Goal: Task Accomplishment & Management: Complete application form

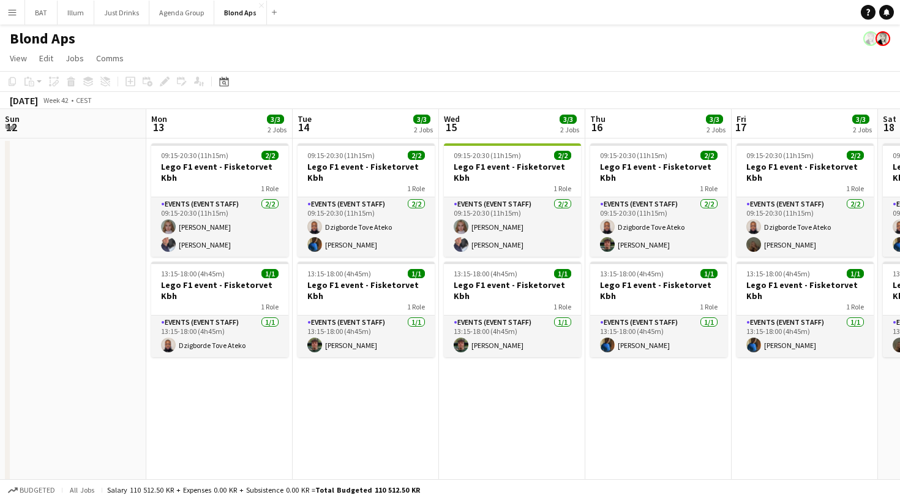
scroll to position [0, 260]
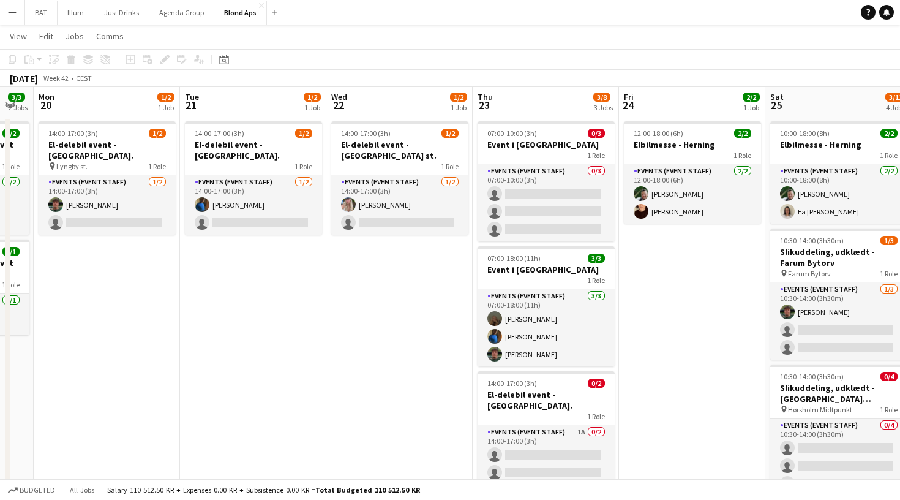
scroll to position [23, 0]
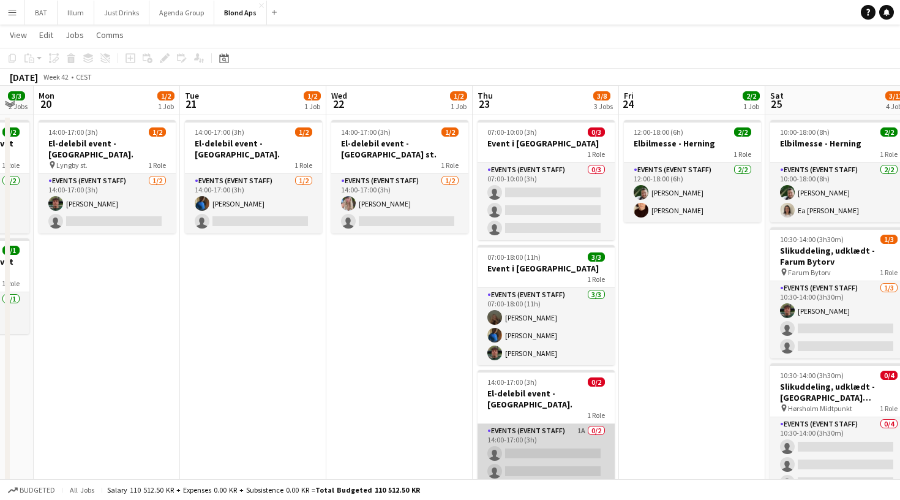
click at [564, 426] on app-card-role "Events (Event Staff) 1A 0/2 14:00-17:00 (3h) single-neutral-actions single-neut…" at bounding box center [546, 453] width 137 height 59
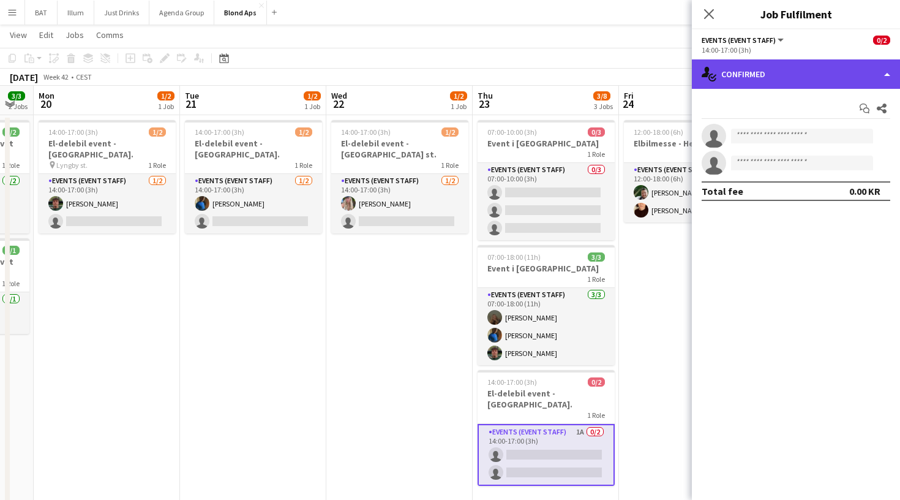
click at [772, 84] on div "single-neutral-actions-check-2 Confirmed" at bounding box center [796, 73] width 208 height 29
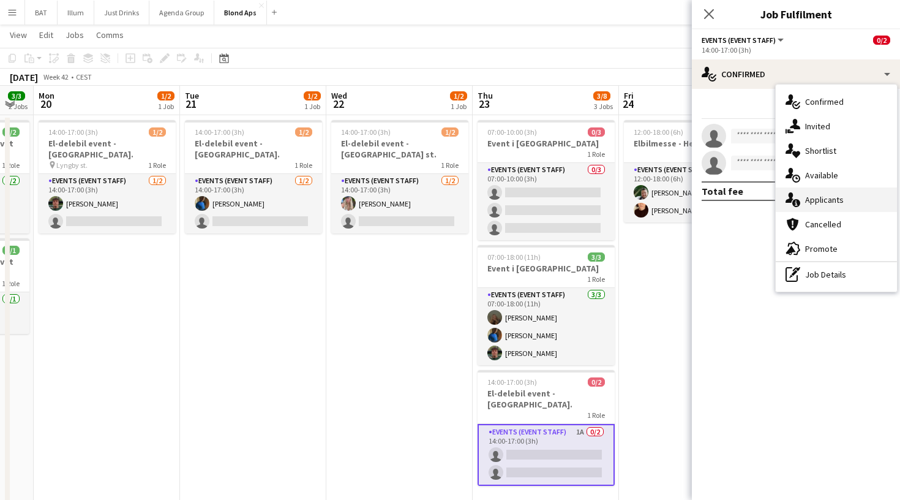
click at [827, 203] on span "Applicants" at bounding box center [824, 199] width 39 height 11
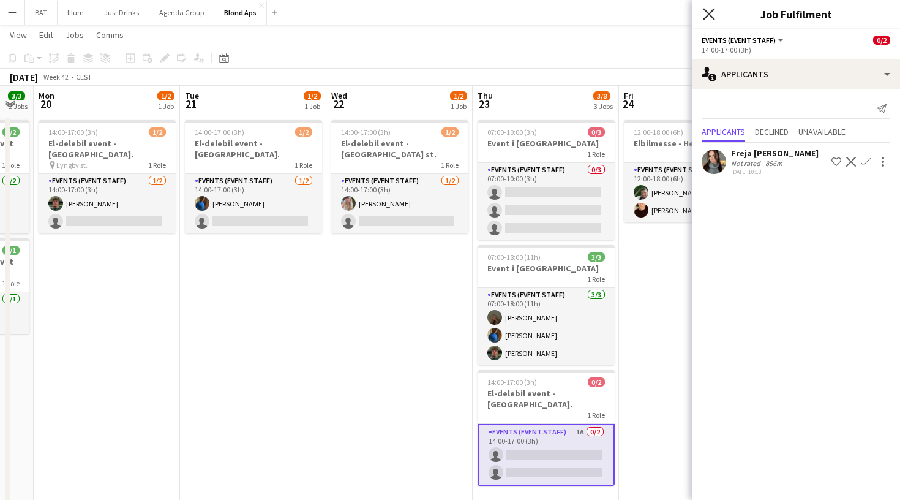
click at [710, 12] on icon "Close pop-in" at bounding box center [709, 14] width 12 height 12
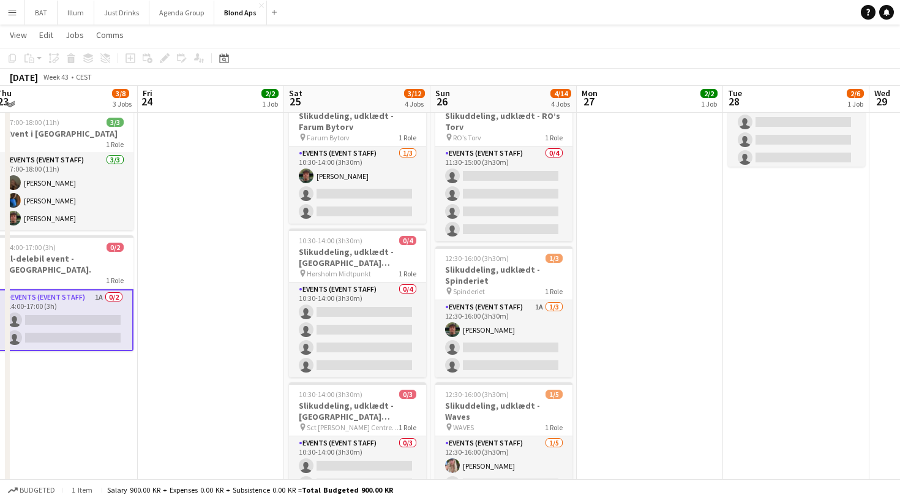
scroll to position [154, 0]
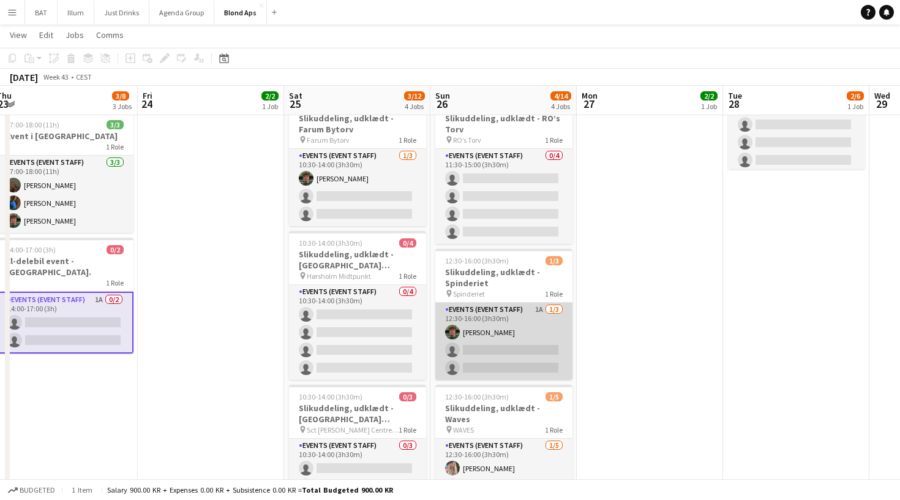
click at [521, 306] on app-card-role "Events (Event Staff) 1A [DATE] 12:30-16:00 (3h30m) [PERSON_NAME] single-neutral…" at bounding box center [503, 340] width 137 height 77
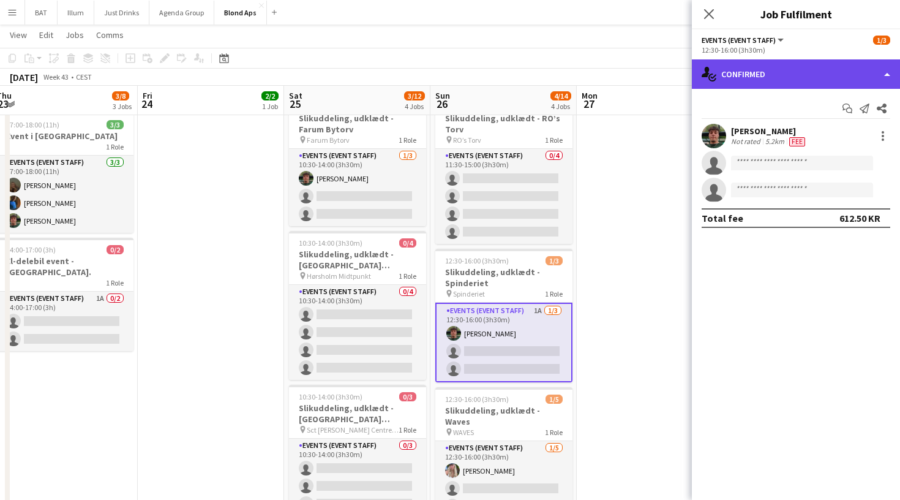
click at [849, 84] on div "single-neutral-actions-check-2 Confirmed" at bounding box center [796, 73] width 208 height 29
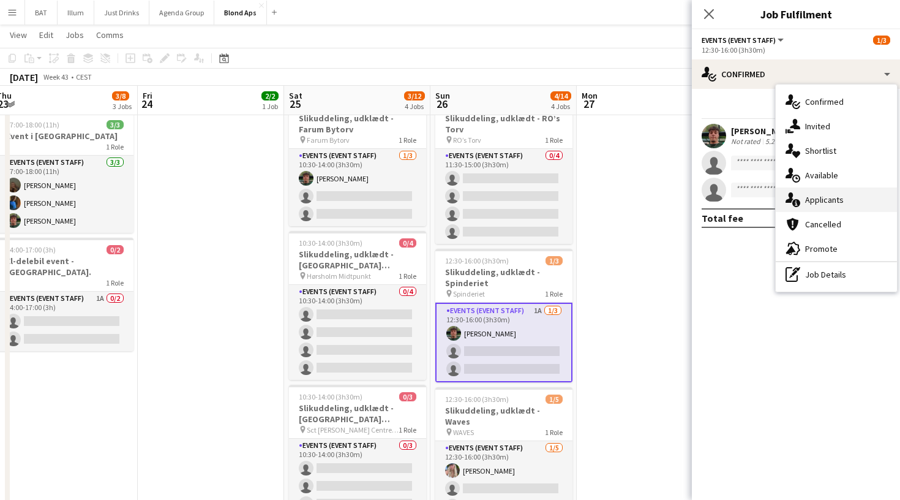
click at [839, 202] on span "Applicants" at bounding box center [824, 199] width 39 height 11
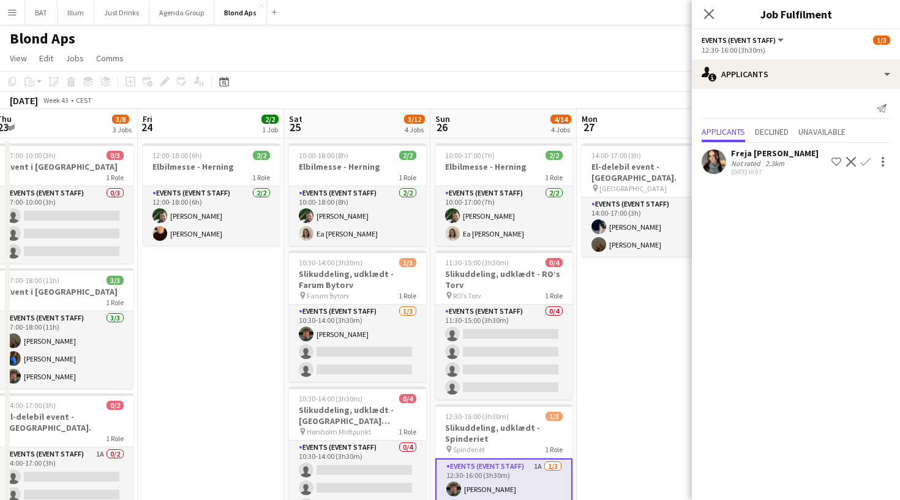
scroll to position [0, 0]
click at [711, 14] on icon "Close pop-in" at bounding box center [709, 14] width 12 height 12
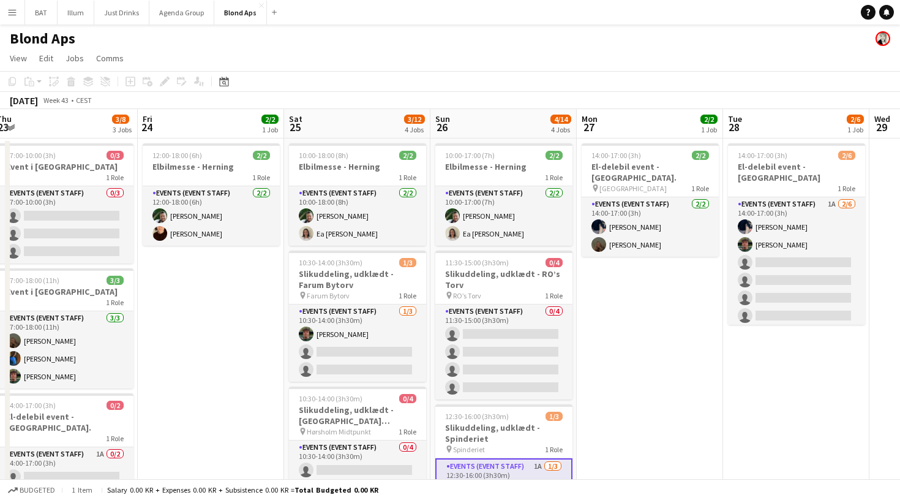
click at [687, 353] on app-date-cell "14:00-17:00 (3h) 2/2 El-delebil event - [GEOGRAPHIC_DATA]. pin [GEOGRAPHIC_DATA…" at bounding box center [650, 436] width 146 height 596
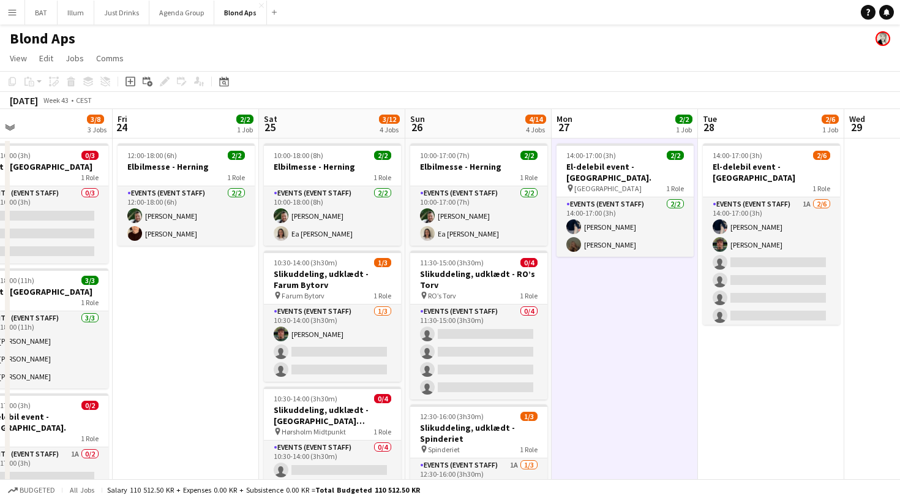
scroll to position [0, 520]
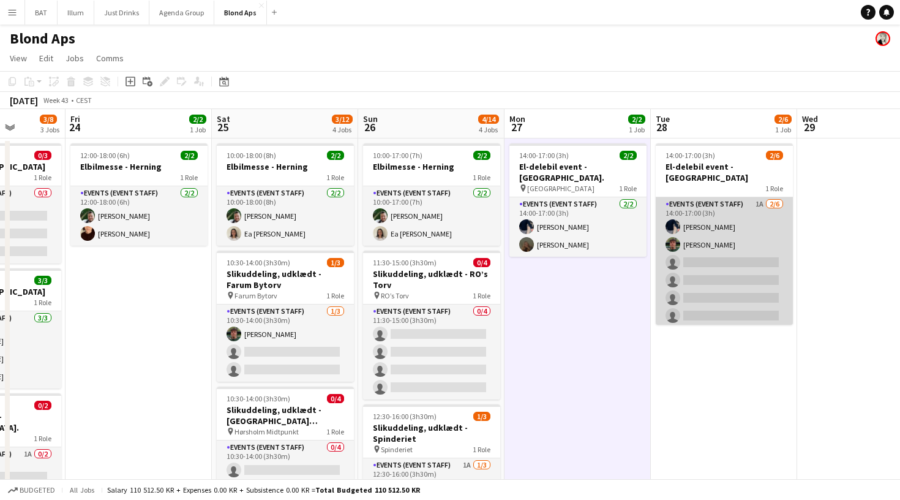
click at [699, 241] on app-card-role "Events (Event Staff) 1A [DATE] 14:00-17:00 (3h) [PERSON_NAME] [PERSON_NAME] sin…" at bounding box center [724, 262] width 137 height 130
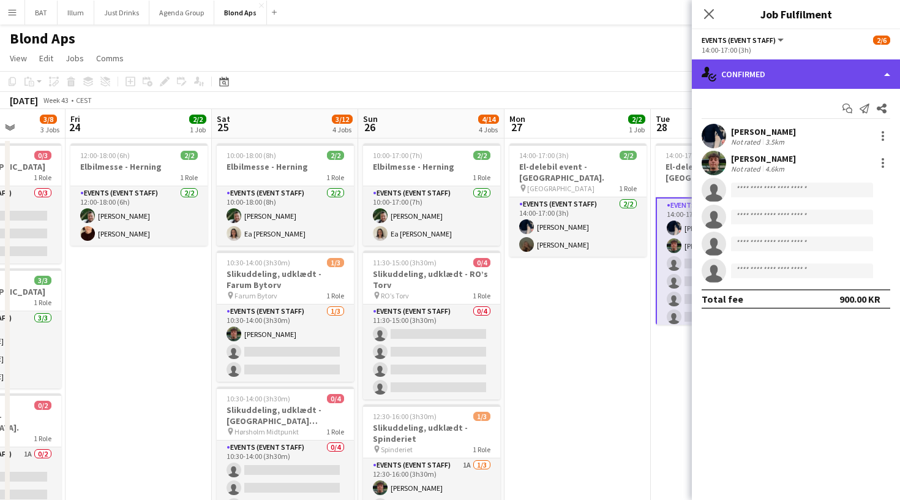
click at [889, 81] on div "single-neutral-actions-check-2 Confirmed" at bounding box center [796, 73] width 208 height 29
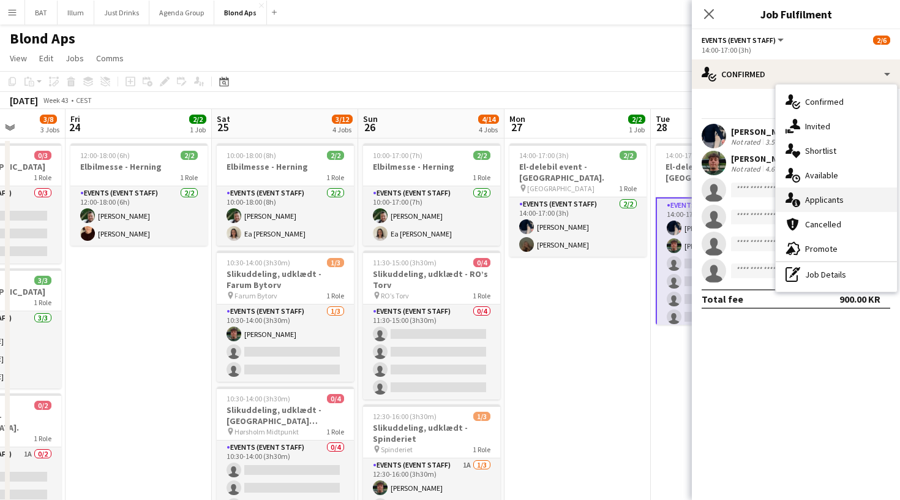
click at [822, 197] on span "Applicants" at bounding box center [824, 199] width 39 height 11
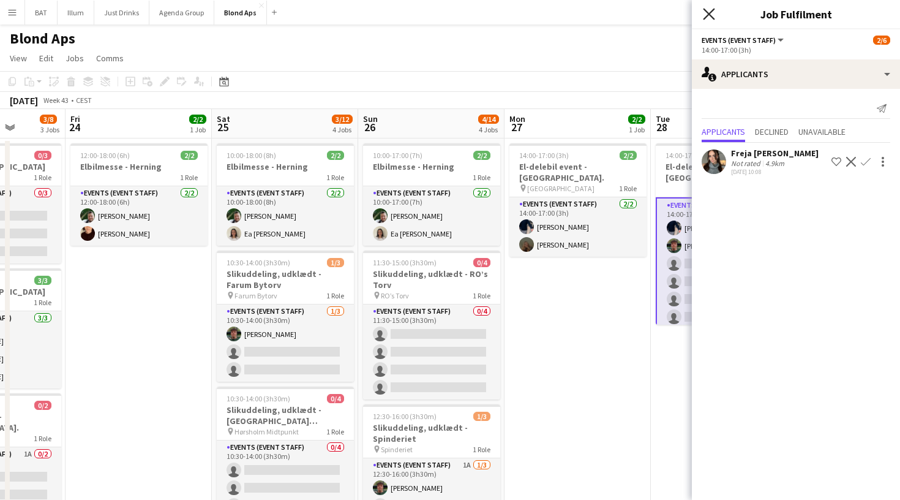
click at [708, 17] on icon "Close pop-in" at bounding box center [709, 14] width 12 height 12
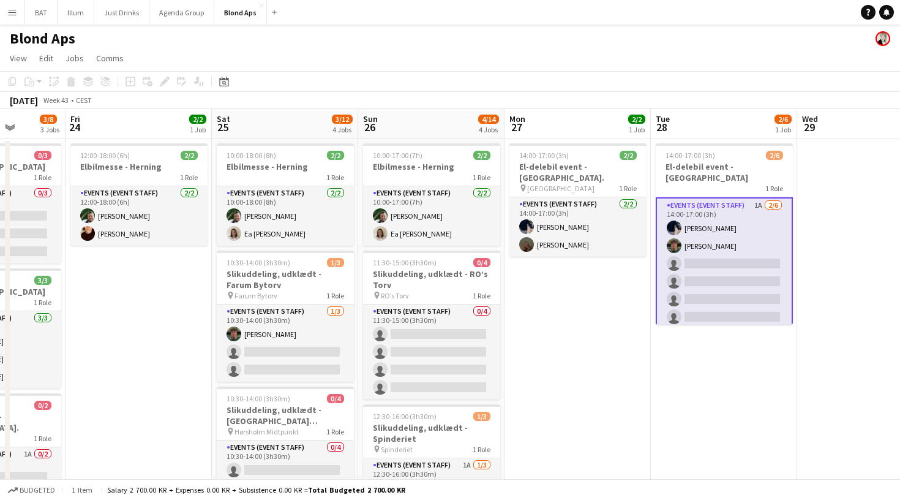
click at [631, 312] on app-date-cell "14:00-17:00 (3h) 2/2 El-delebil event - [GEOGRAPHIC_DATA]. pin [GEOGRAPHIC_DATA…" at bounding box center [578, 436] width 146 height 596
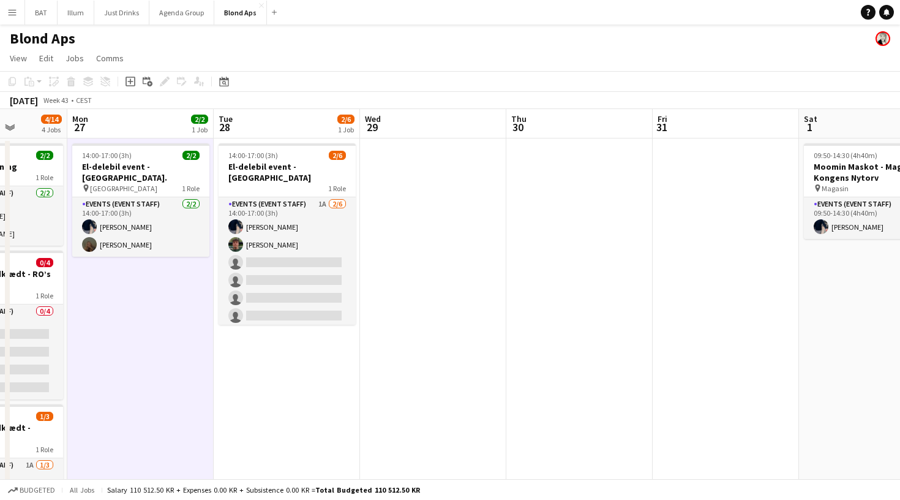
scroll to position [0, 372]
click at [272, 11] on app-icon "Add" at bounding box center [274, 12] width 5 height 5
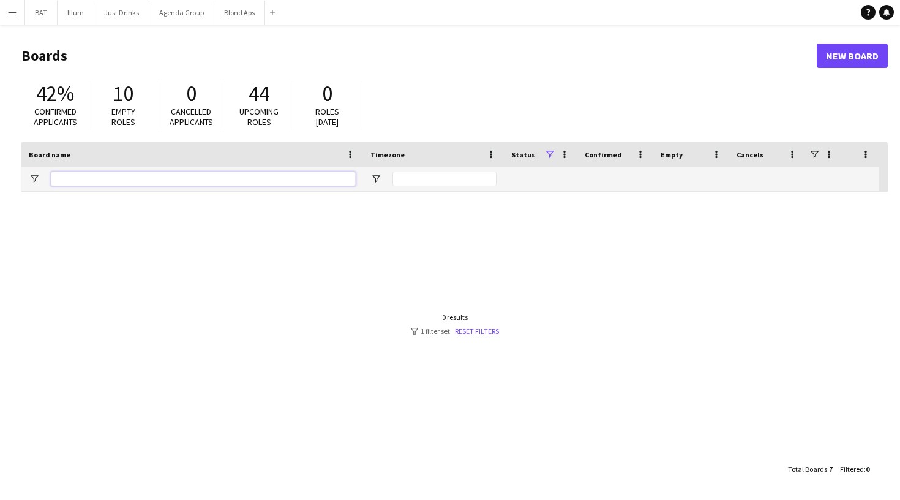
click at [211, 174] on input "Board name Filter Input" at bounding box center [203, 178] width 305 height 15
click at [18, 13] on button "Menu" at bounding box center [12, 12] width 24 height 24
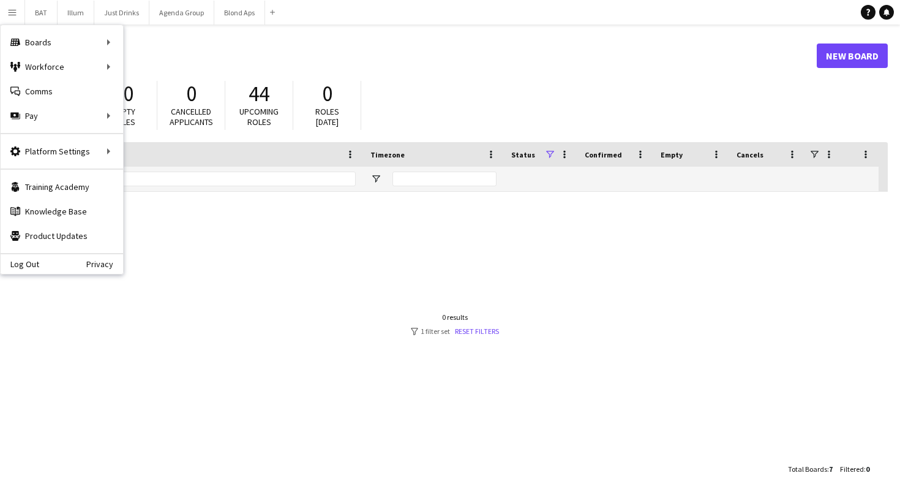
click at [391, 17] on app-navbar "Menu Boards Boards Boards All jobs Status Workforce Workforce My Workforce Recr…" at bounding box center [450, 12] width 900 height 24
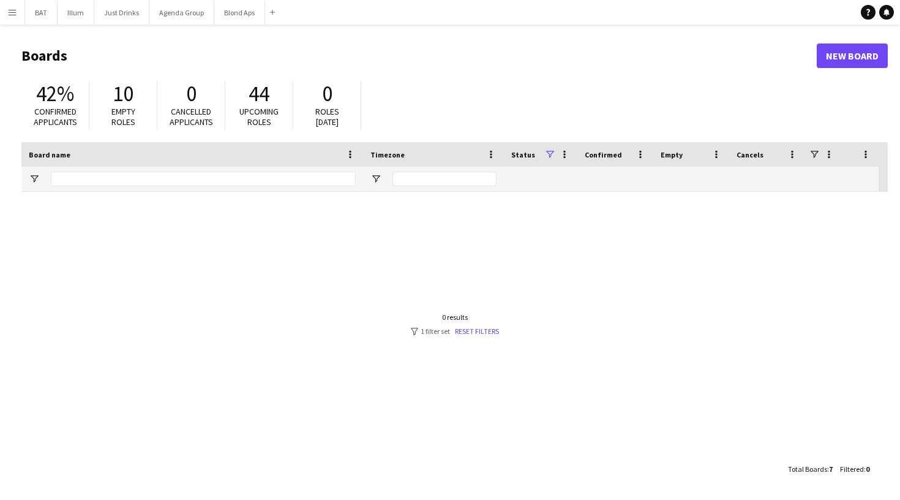
click at [865, 48] on link "New Board" at bounding box center [852, 55] width 71 height 24
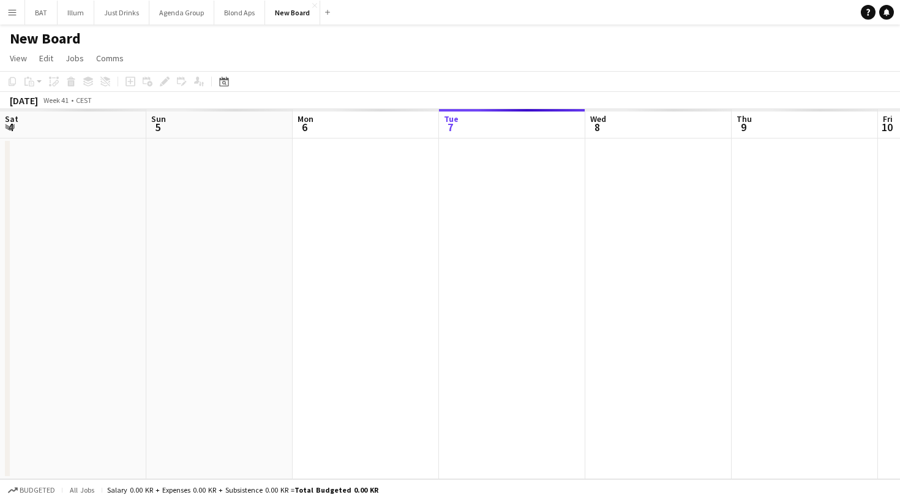
scroll to position [0, 293]
click at [48, 39] on h1 "New Board" at bounding box center [45, 38] width 71 height 18
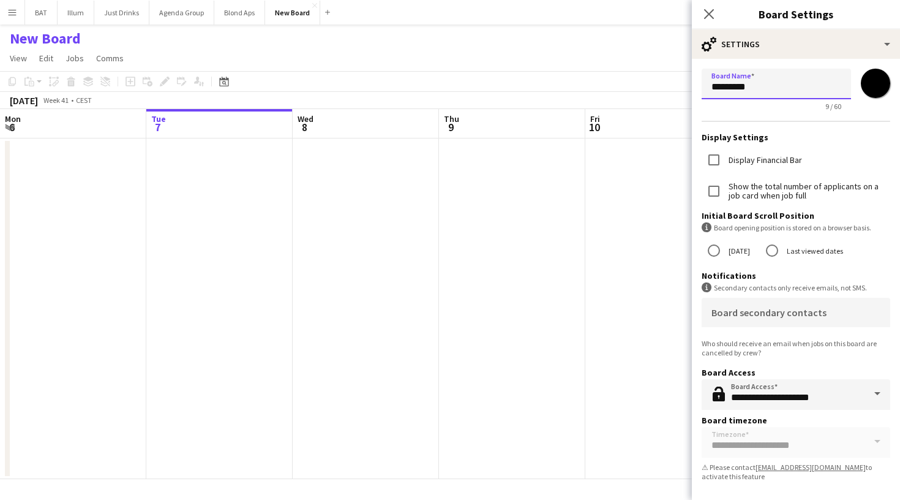
drag, startPoint x: 774, startPoint y: 82, endPoint x: 692, endPoint y: 85, distance: 81.5
click at [692, 85] on form "**********" at bounding box center [796, 277] width 208 height 437
type input "******"
click at [802, 392] on input "**********" at bounding box center [796, 394] width 189 height 31
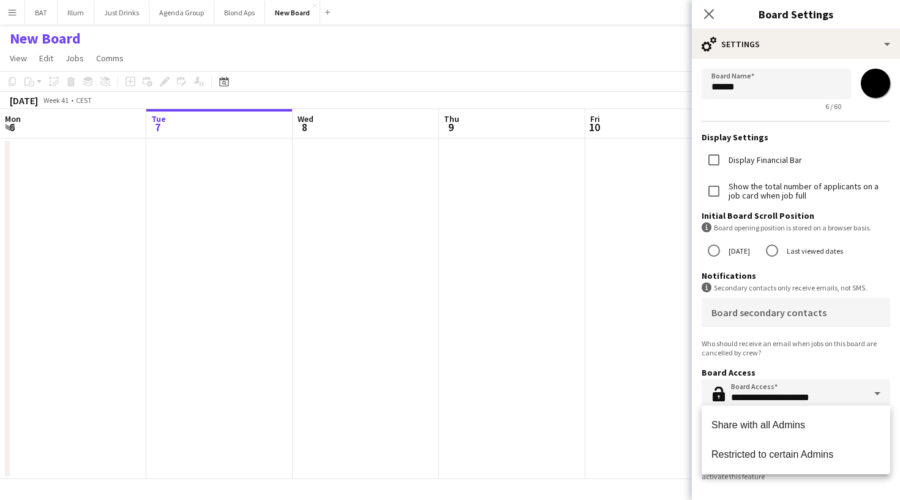
click at [801, 351] on div "Who should receive an email when jobs on this board are cancelled by crew?" at bounding box center [796, 348] width 189 height 18
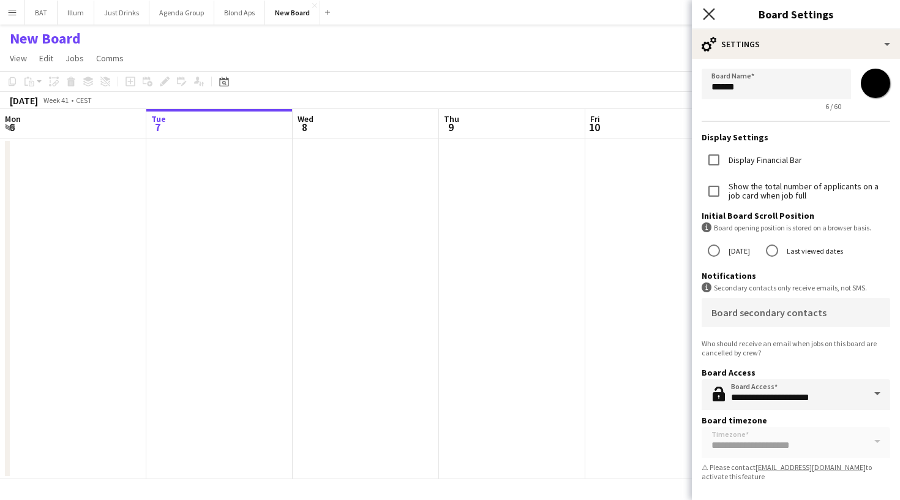
click at [706, 17] on icon at bounding box center [709, 14] width 12 height 12
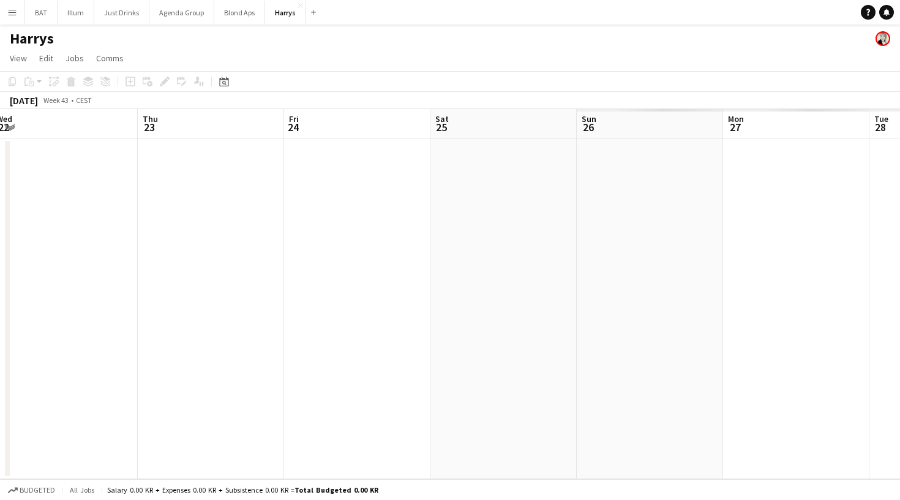
scroll to position [0, 342]
click at [444, 239] on app-date-cell at bounding box center [463, 308] width 146 height 340
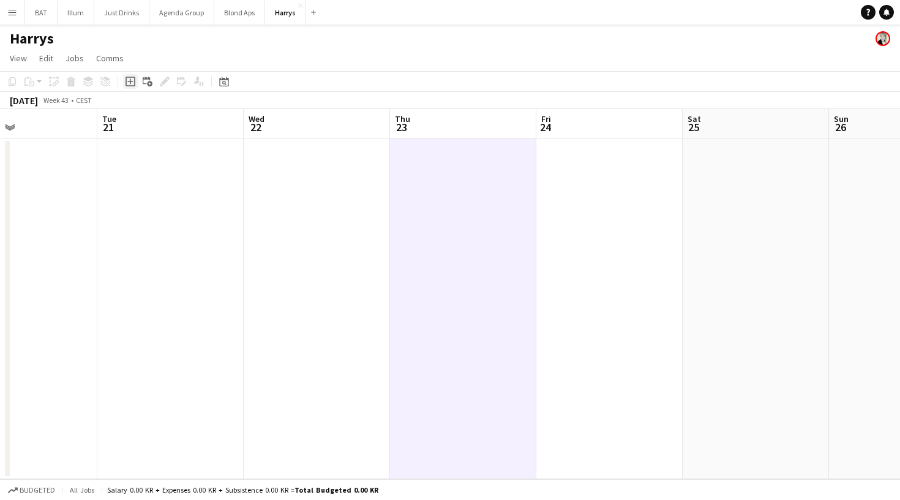
click at [130, 79] on icon "Add job" at bounding box center [131, 82] width 10 height 10
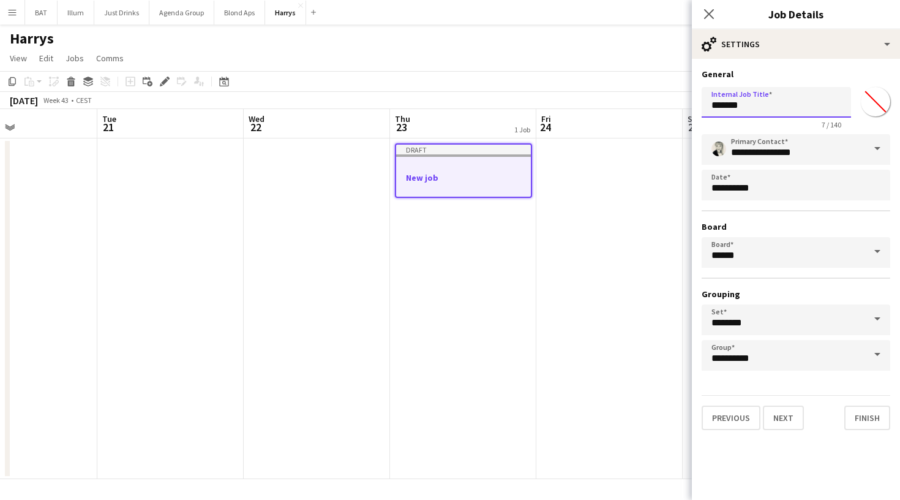
drag, startPoint x: 756, startPoint y: 100, endPoint x: 678, endPoint y: 101, distance: 78.4
click at [678, 101] on body "Menu Boards Boards Boards All jobs Status Workforce Workforce My Workforce Recr…" at bounding box center [450, 250] width 900 height 500
type input "**********"
click at [793, 413] on button "Next" at bounding box center [783, 417] width 41 height 24
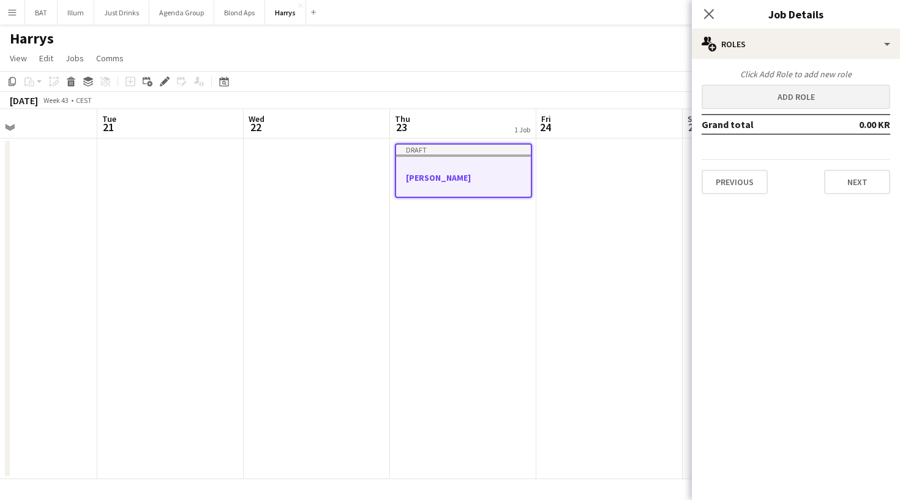
click at [823, 86] on button "Add role" at bounding box center [796, 96] width 189 height 24
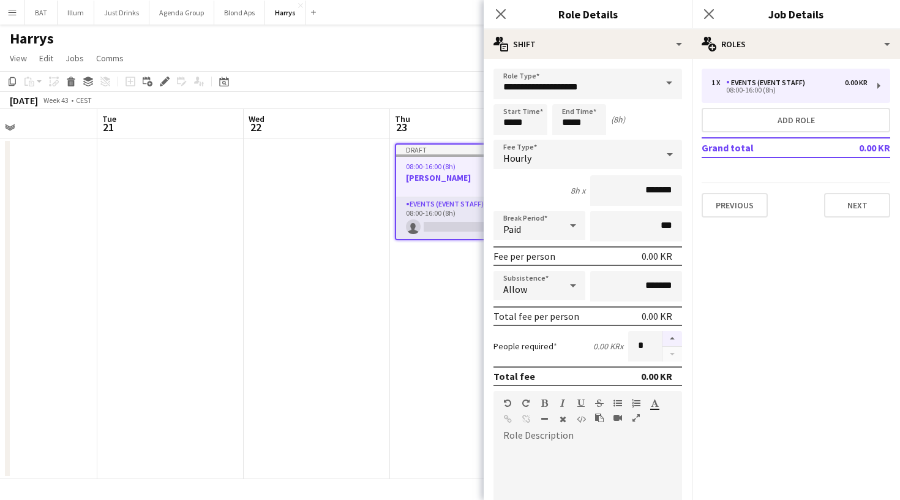
click at [678, 332] on button "button" at bounding box center [672, 339] width 20 height 16
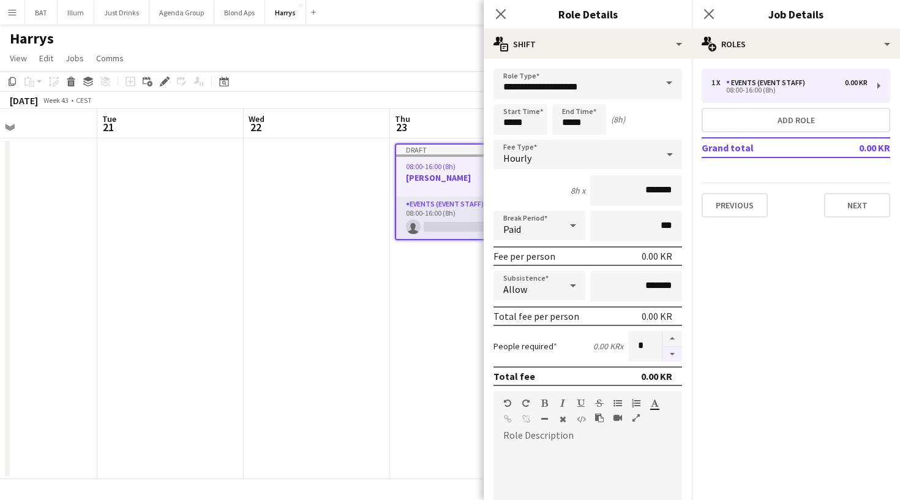
click at [673, 348] on button "button" at bounding box center [672, 354] width 20 height 15
type input "*"
drag, startPoint x: 643, startPoint y: 192, endPoint x: 671, endPoint y: 192, distance: 28.2
click at [671, 192] on input "*******" at bounding box center [636, 190] width 92 height 31
type input "******"
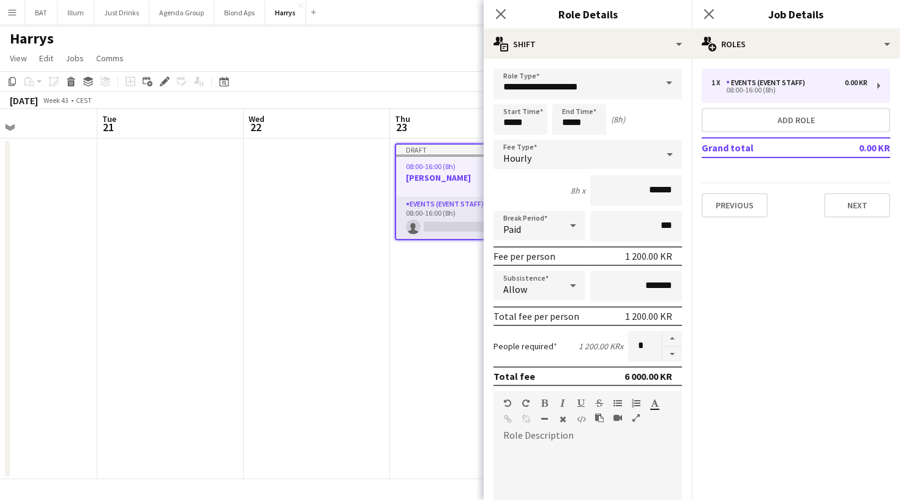
click at [732, 317] on mat-expansion-panel "pencil3 General details 1 x Events (Event Staff) 0.00 KR 08:00-16:00 (8h) Add r…" at bounding box center [796, 279] width 208 height 441
click at [858, 199] on button "Next" at bounding box center [857, 205] width 66 height 24
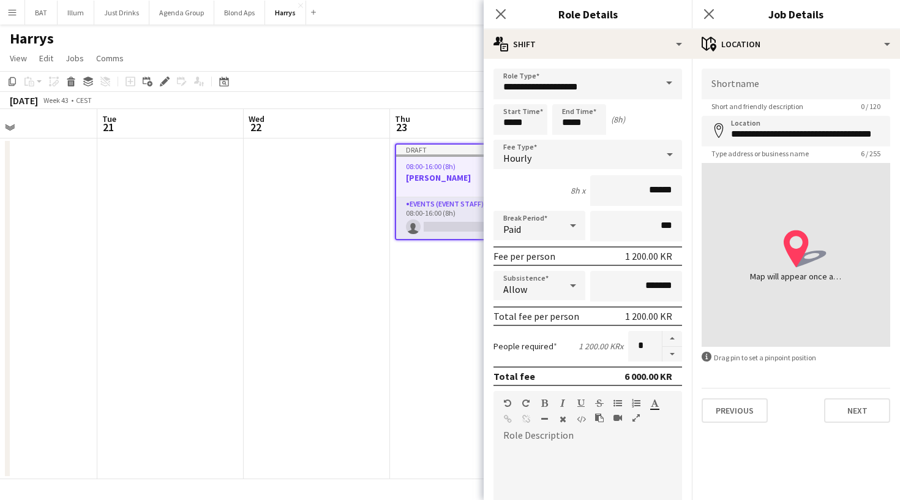
type input "**********"
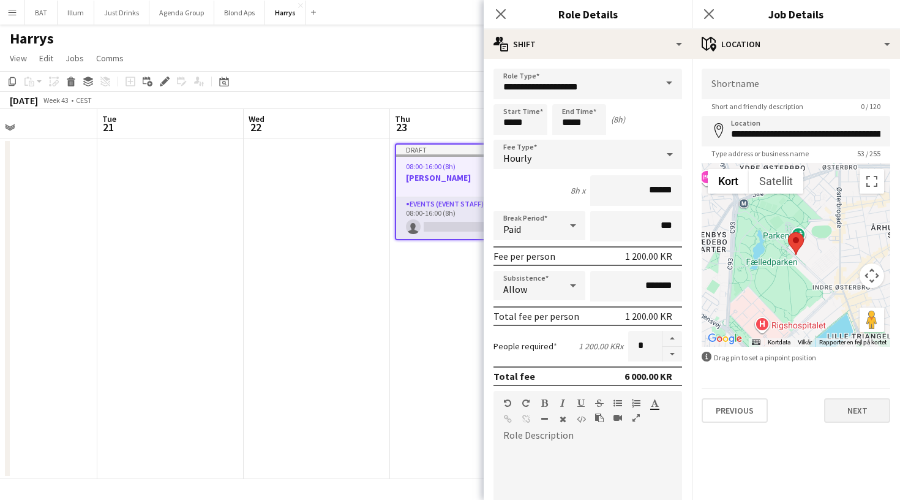
click at [841, 410] on button "Next" at bounding box center [857, 410] width 66 height 24
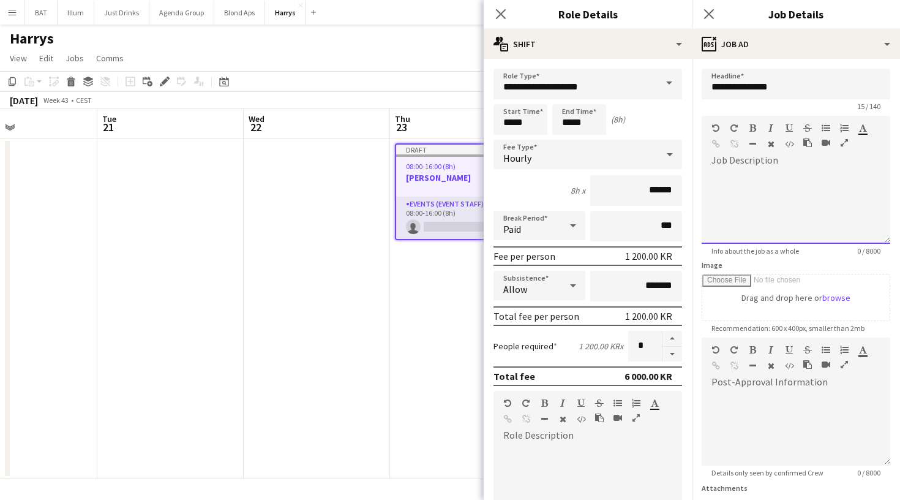
click at [748, 166] on div at bounding box center [796, 203] width 189 height 82
paste div
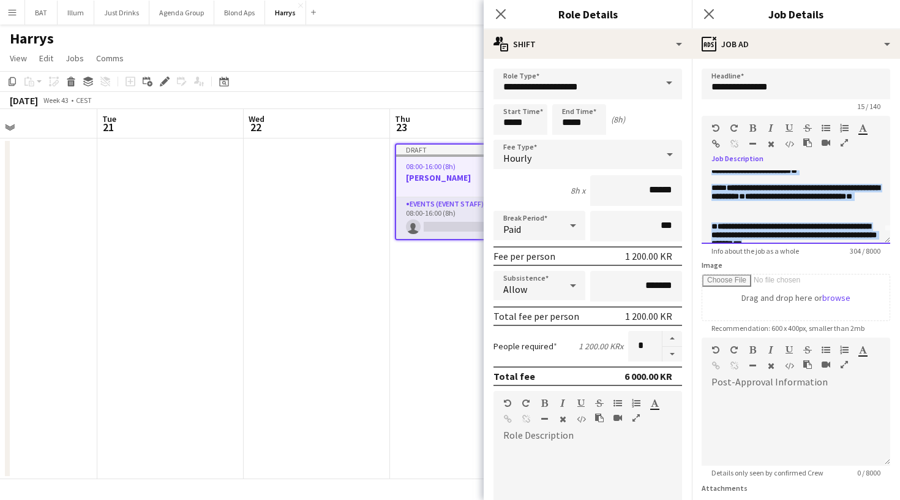
scroll to position [0, 0]
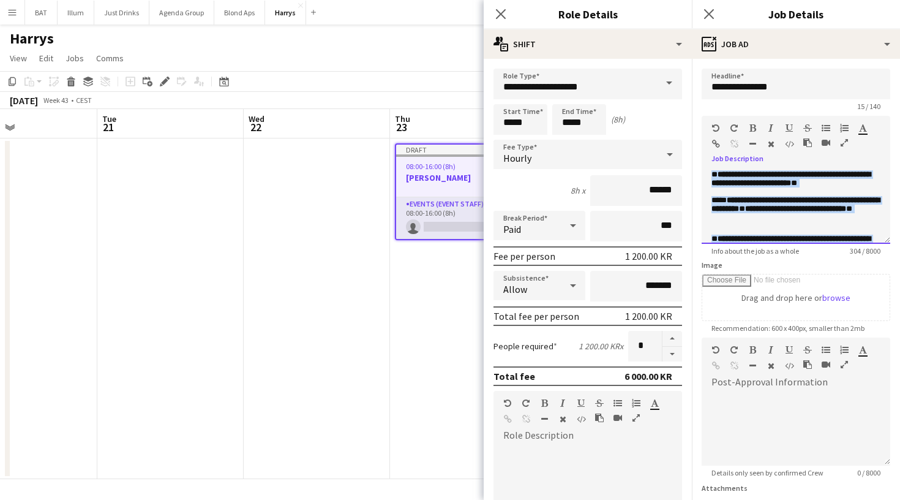
drag, startPoint x: 843, startPoint y: 229, endPoint x: 691, endPoint y: 153, distance: 169.8
click at [691, 153] on body "Menu Boards Boards Boards All jobs Status Workforce Workforce My Workforce Recr…" at bounding box center [450, 250] width 900 height 500
click at [755, 124] on icon "button" at bounding box center [752, 128] width 7 height 9
click at [832, 192] on p "**********" at bounding box center [795, 183] width 169 height 26
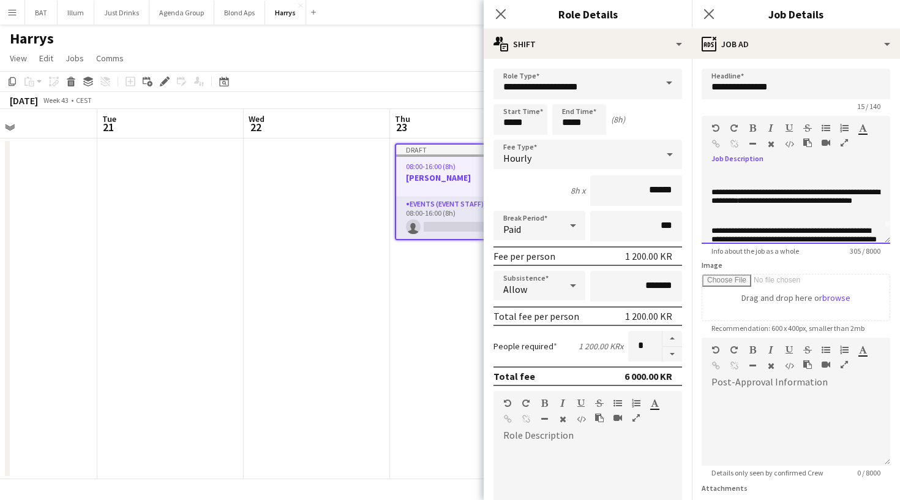
scroll to position [21, 0]
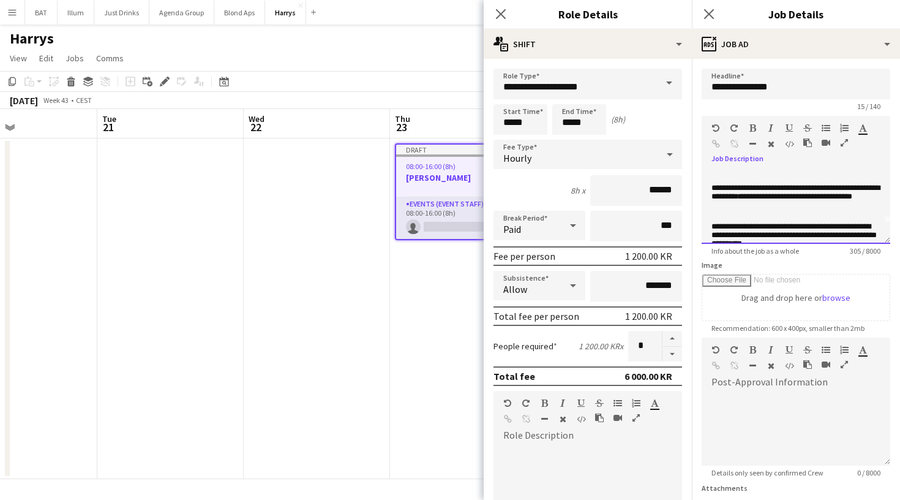
click at [779, 217] on p "**********" at bounding box center [795, 203] width 169 height 39
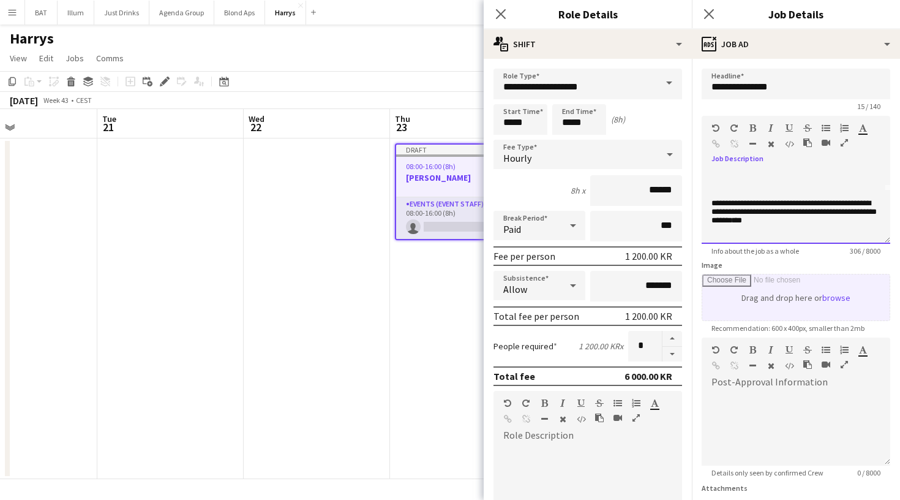
scroll to position [54, 0]
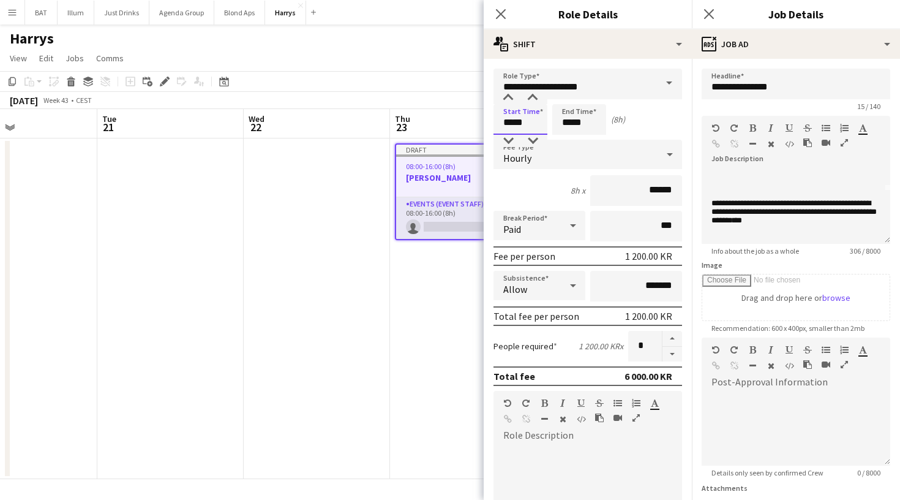
click at [539, 124] on input "*****" at bounding box center [520, 119] width 54 height 31
type input "*****"
drag, startPoint x: 587, startPoint y: 124, endPoint x: 544, endPoint y: 129, distance: 43.2
click at [544, 129] on div "Start Time ***** End Time ***** (22h 30m)" at bounding box center [587, 119] width 189 height 31
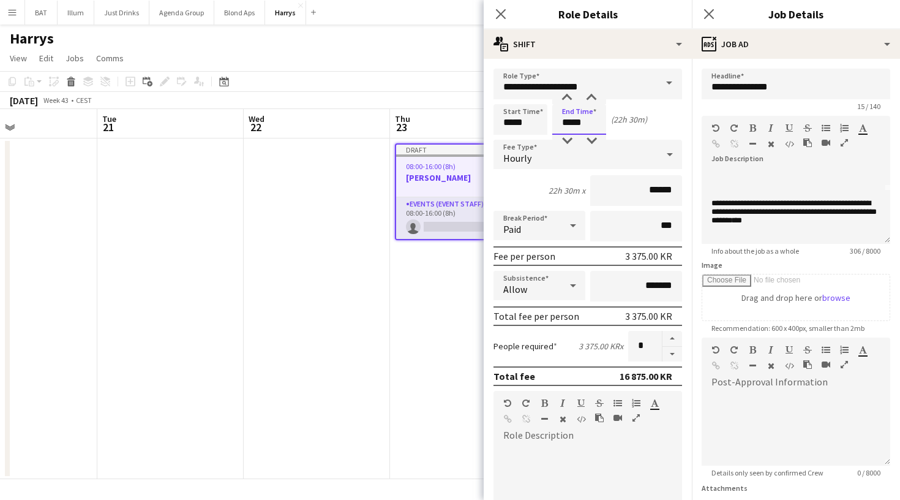
drag, startPoint x: 588, startPoint y: 121, endPoint x: 561, endPoint y: 121, distance: 26.9
click at [561, 121] on input "*****" at bounding box center [579, 119] width 54 height 31
type input "*****"
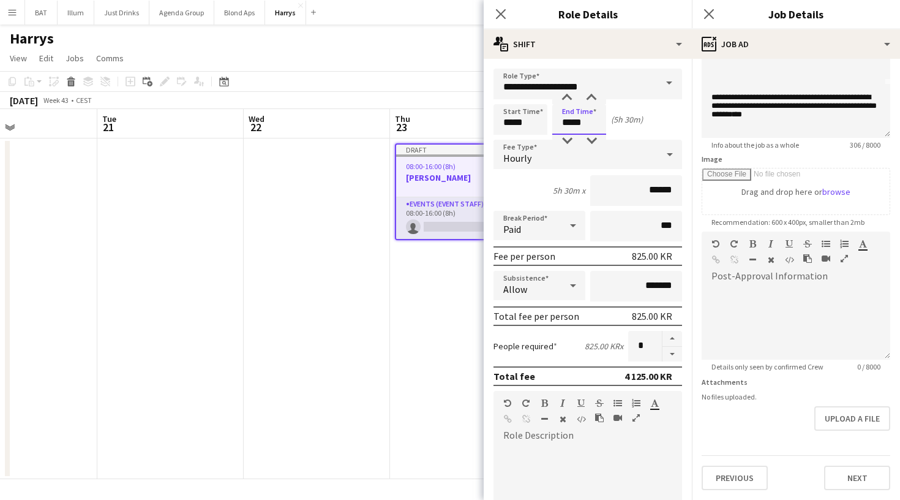
scroll to position [106, 0]
click at [876, 469] on button "Next" at bounding box center [857, 477] width 66 height 24
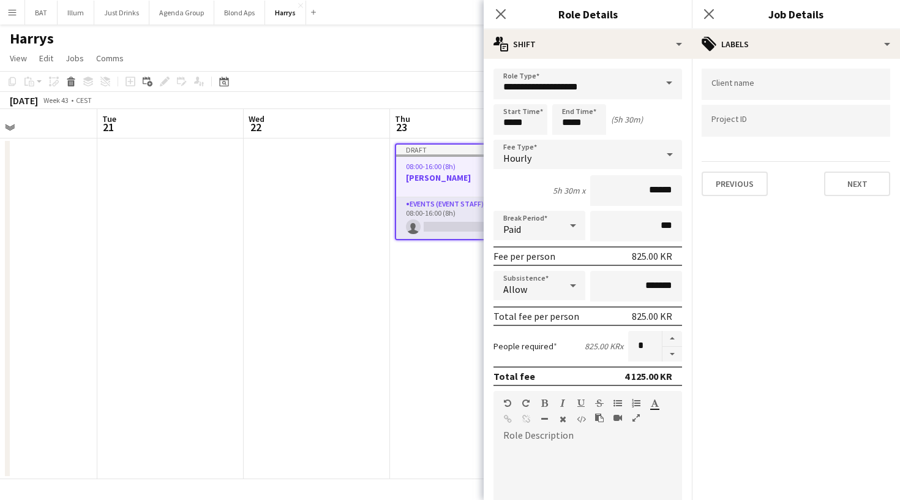
scroll to position [0, 0]
click at [856, 176] on button "Next" at bounding box center [857, 183] width 66 height 24
click at [847, 126] on button "Next" at bounding box center [857, 126] width 66 height 24
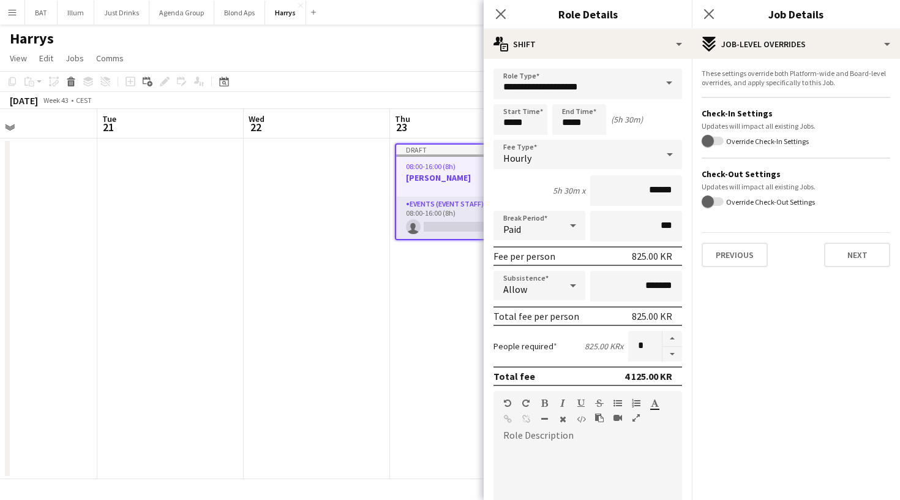
click at [854, 268] on div "These settings override both Platform-wide and Board-level overrides, and apply…" at bounding box center [796, 168] width 208 height 218
click at [854, 260] on button "Next" at bounding box center [857, 254] width 66 height 24
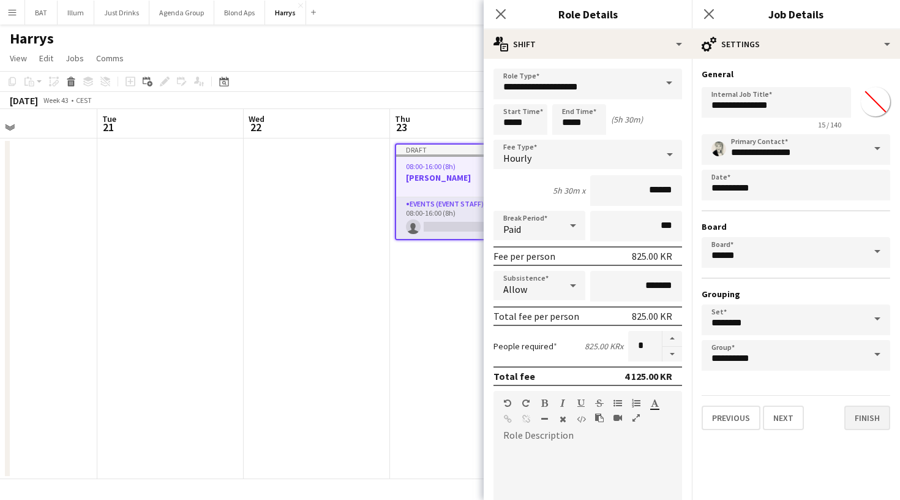
click at [867, 422] on button "Finish" at bounding box center [867, 417] width 46 height 24
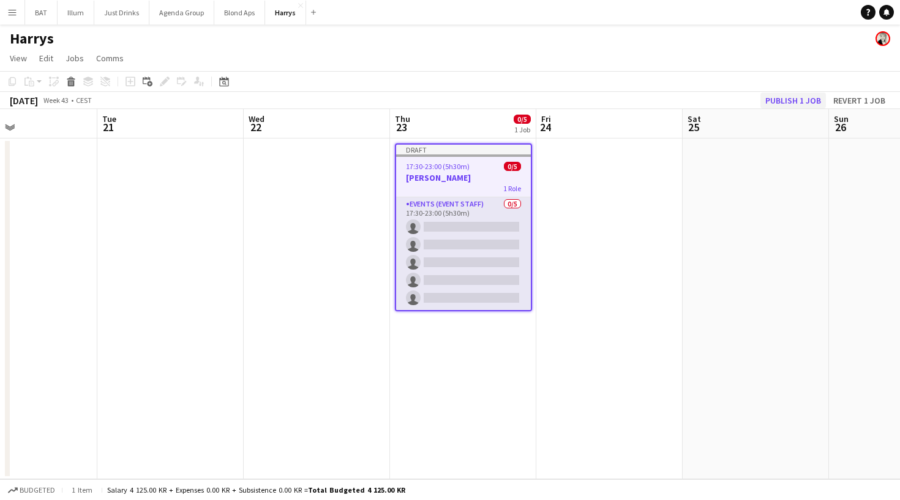
click at [786, 94] on button "Publish 1 job" at bounding box center [793, 100] width 66 height 16
